Goal: Find specific page/section: Find specific page/section

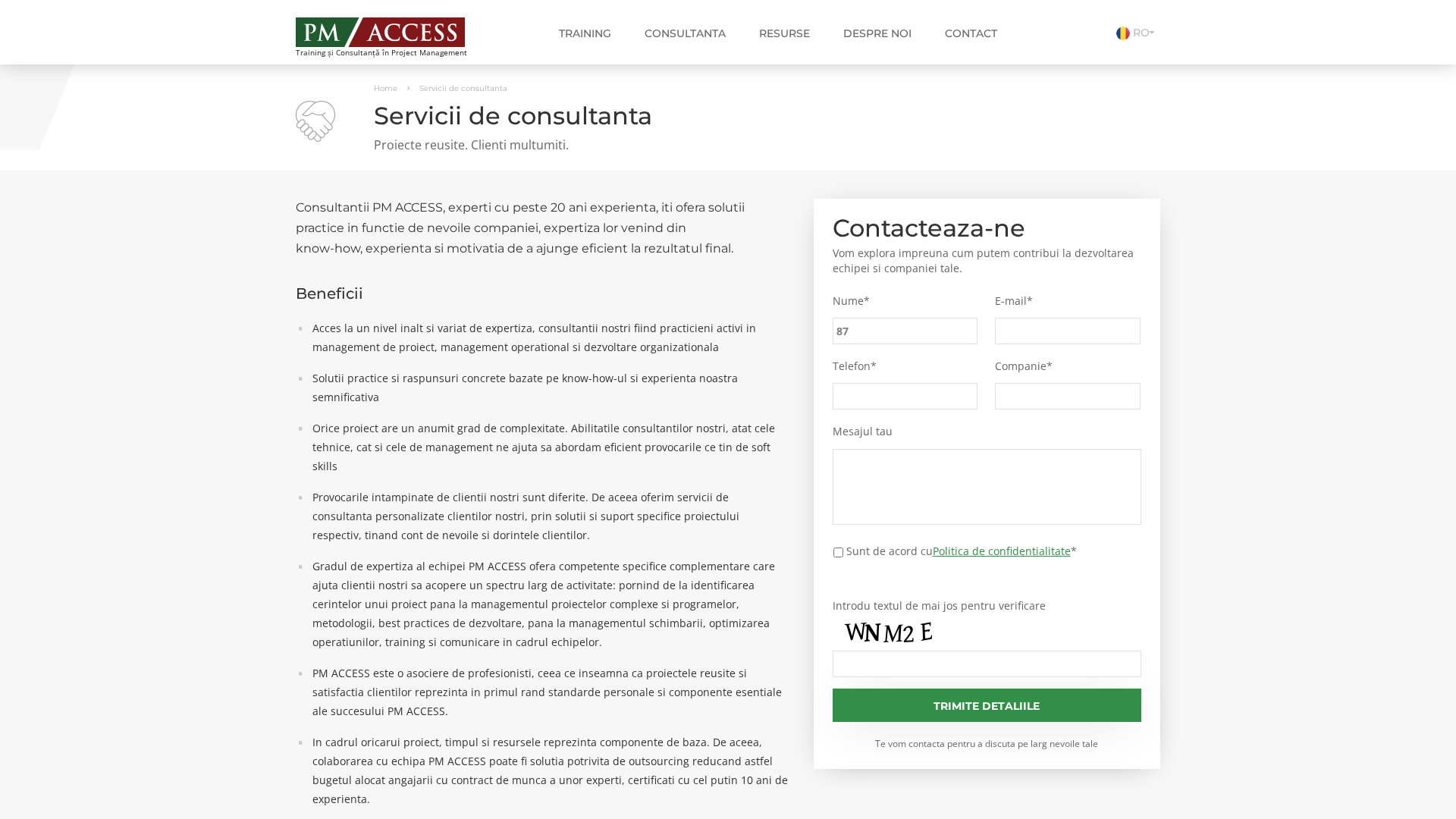
type input "87b"
type input "42a"
type input "9d7"
type input "a25"
type input "98b"
